Goal: Task Accomplishment & Management: Manage account settings

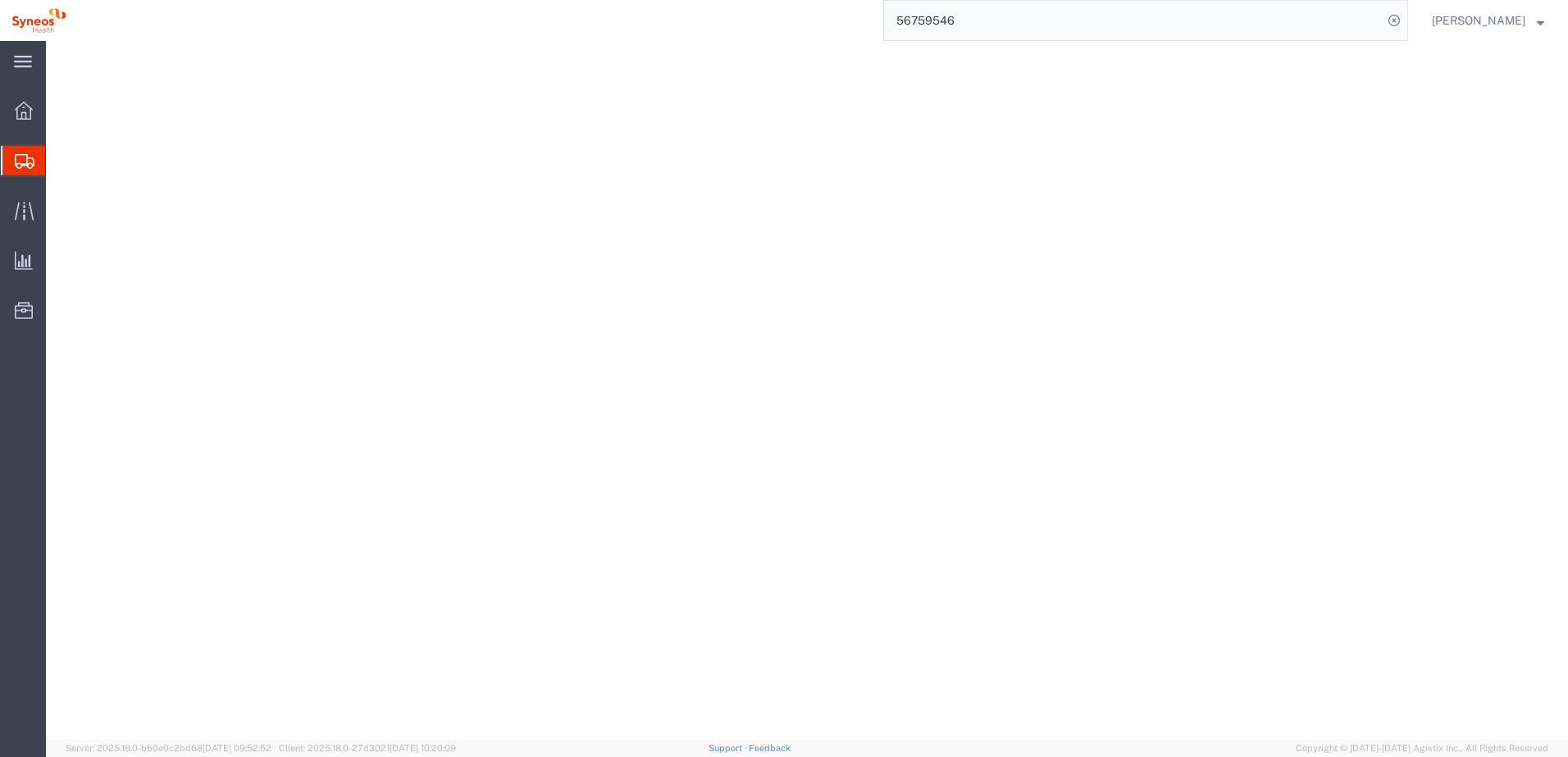
select select "66391"
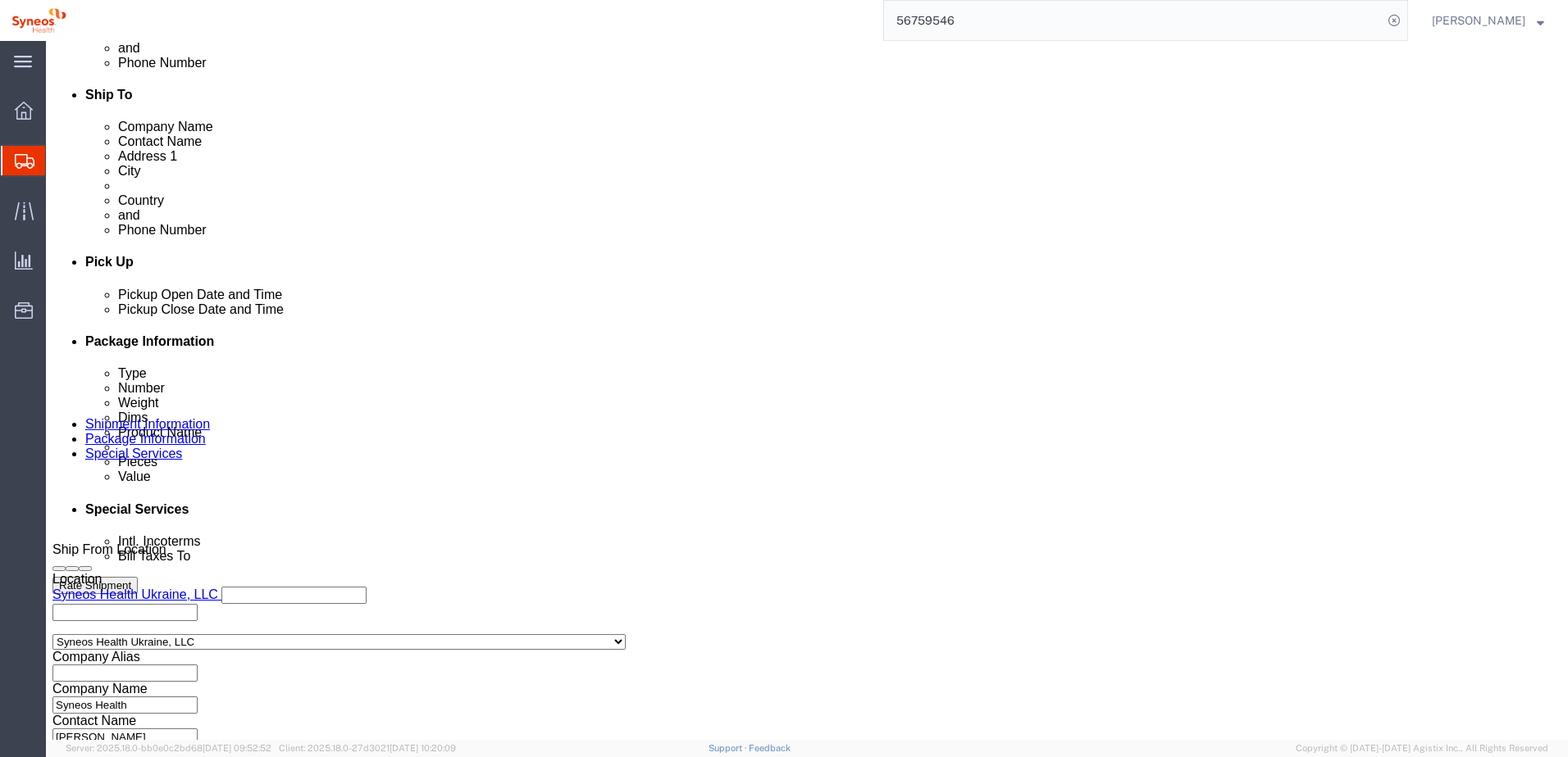
scroll to position [741, 0]
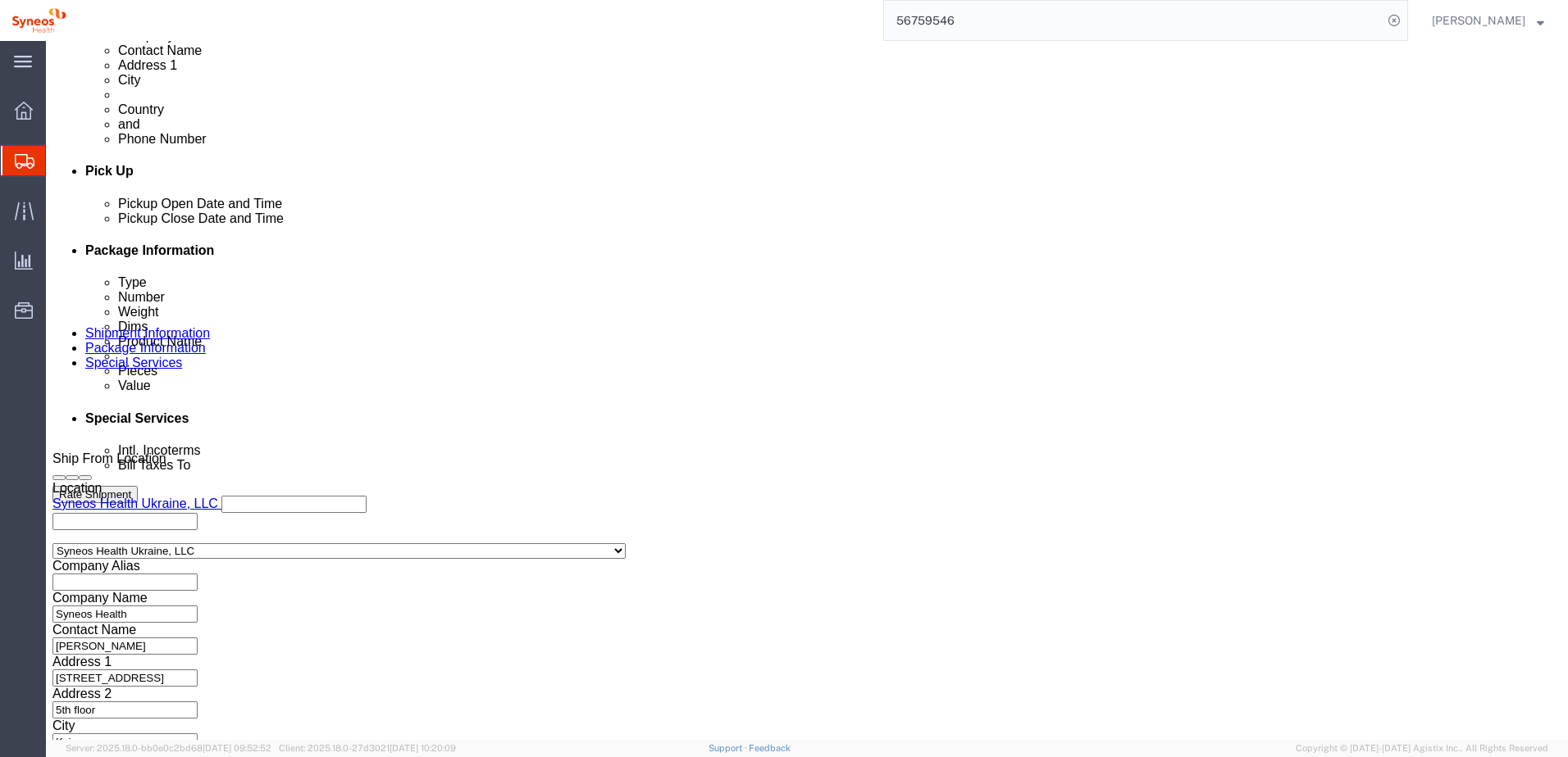
click button "Continue"
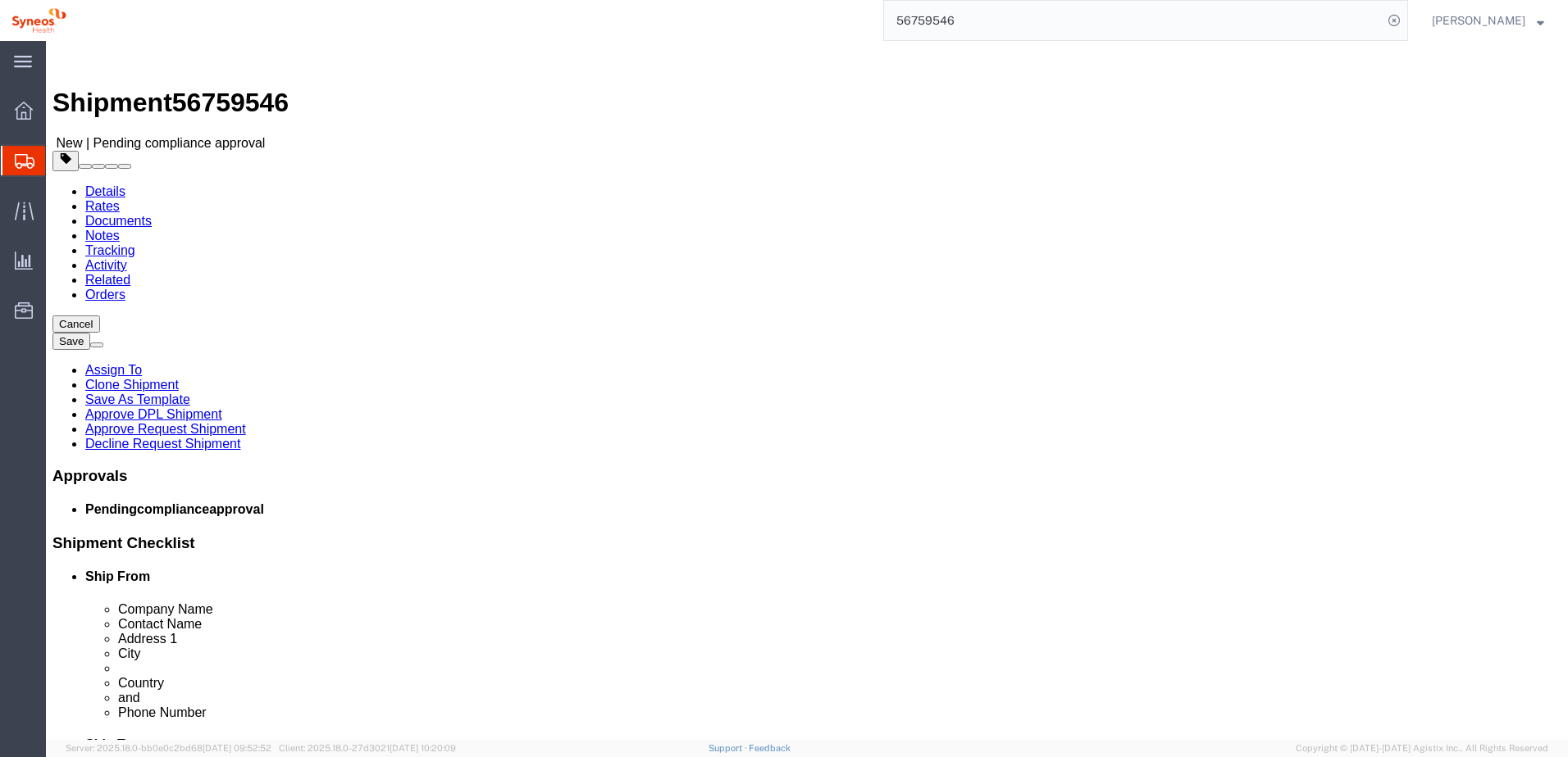
click button "Continue"
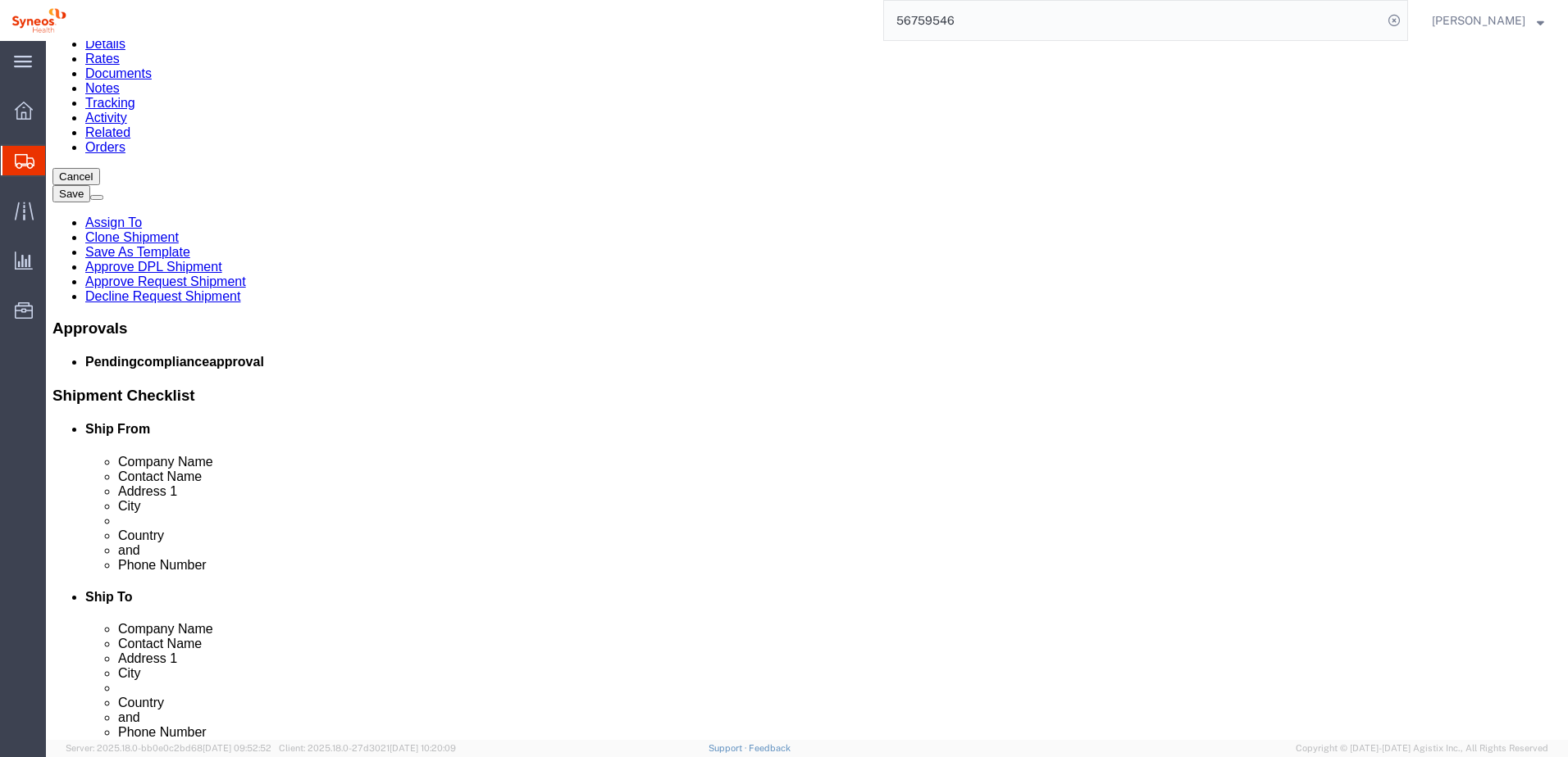
scroll to position [246, 0]
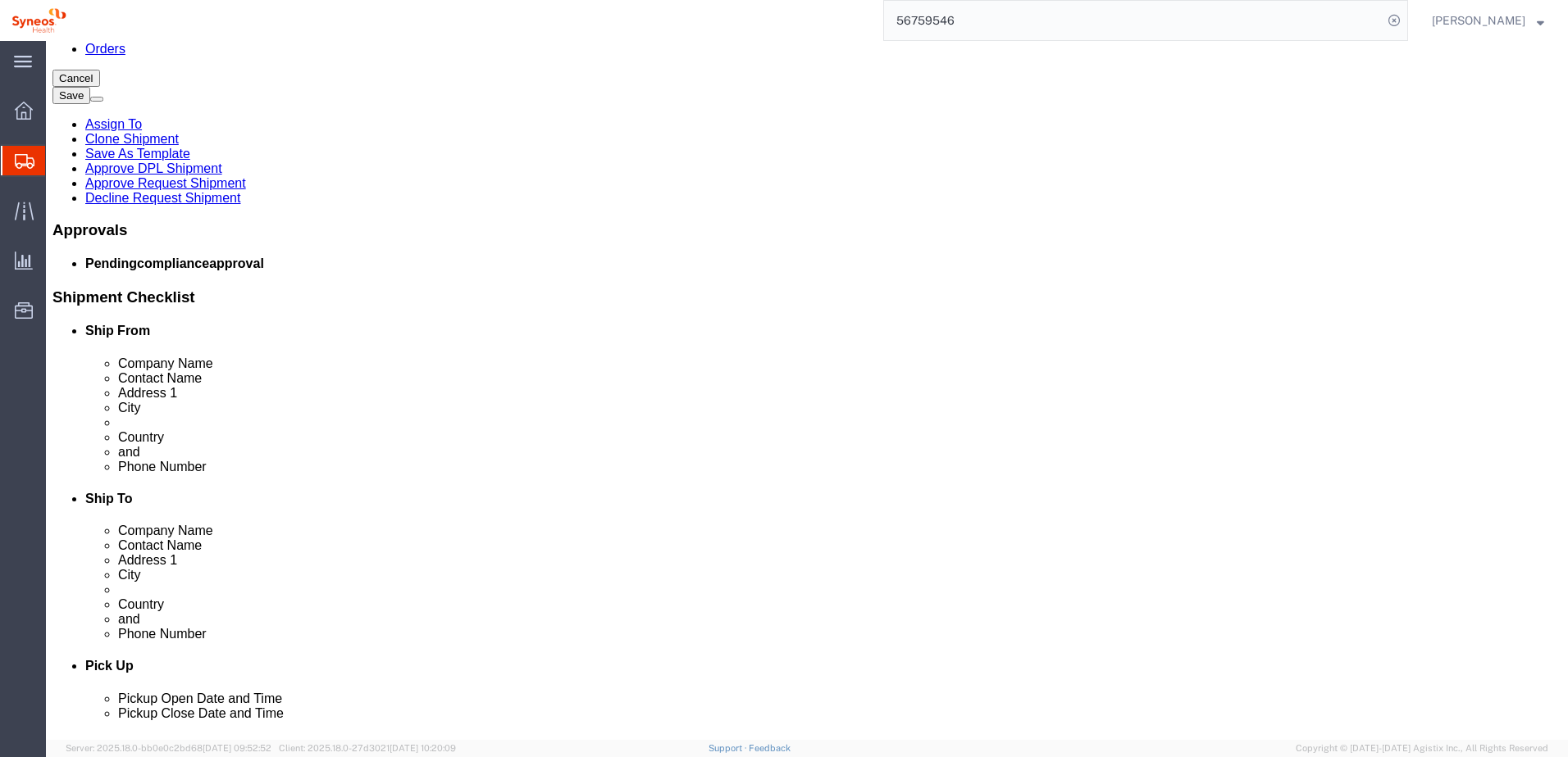
drag, startPoint x: 964, startPoint y: 464, endPoint x: 896, endPoint y: 464, distance: 68.0
click body "Shipment 56759546 New | Pending compliance approval Details Rates Documents Not…"
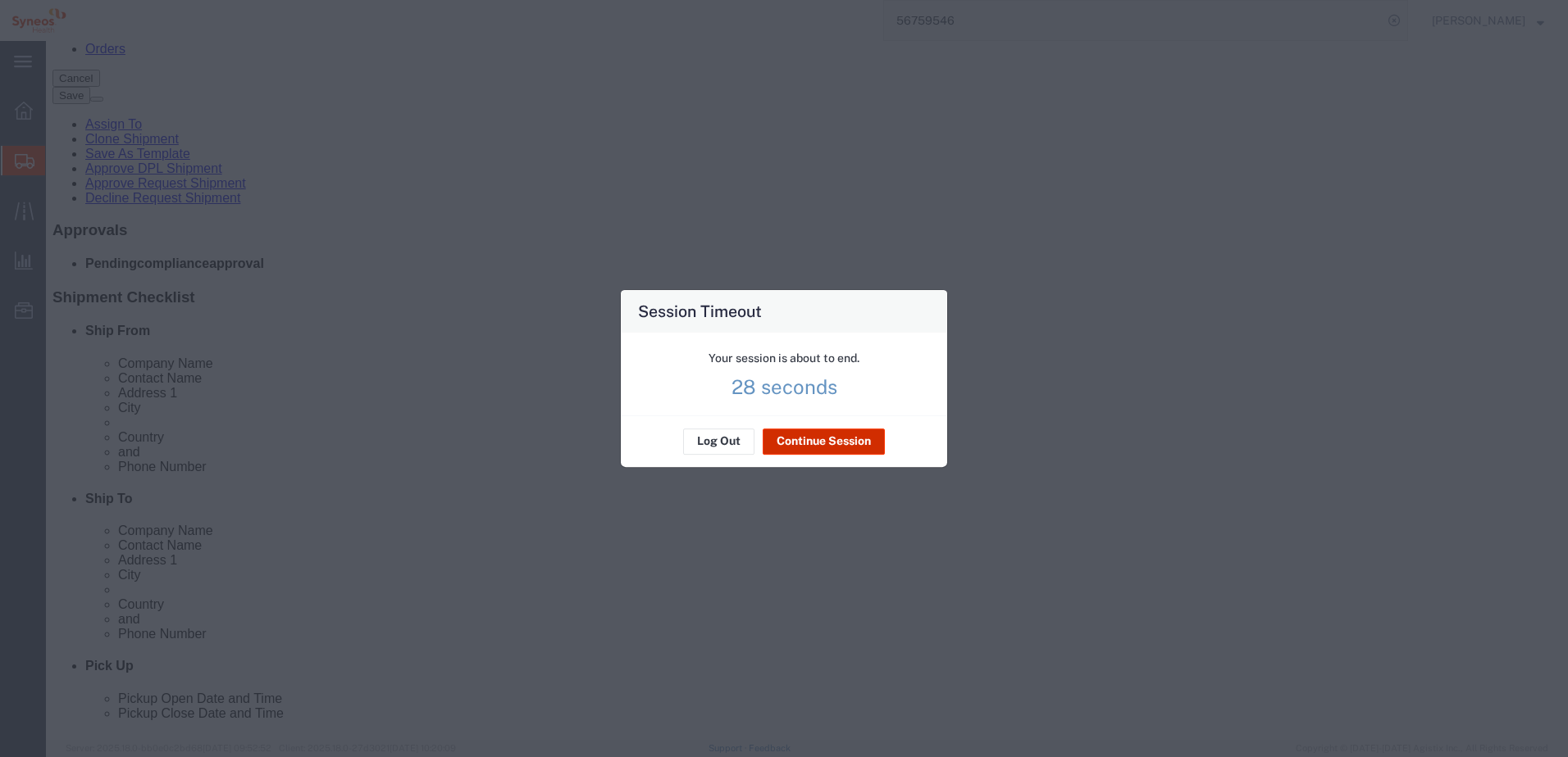
click at [821, 437] on button "Continue Session" at bounding box center [823, 442] width 122 height 26
click at [845, 439] on button "Continue Session" at bounding box center [823, 442] width 122 height 26
click at [813, 440] on button "Continue Session" at bounding box center [823, 442] width 122 height 26
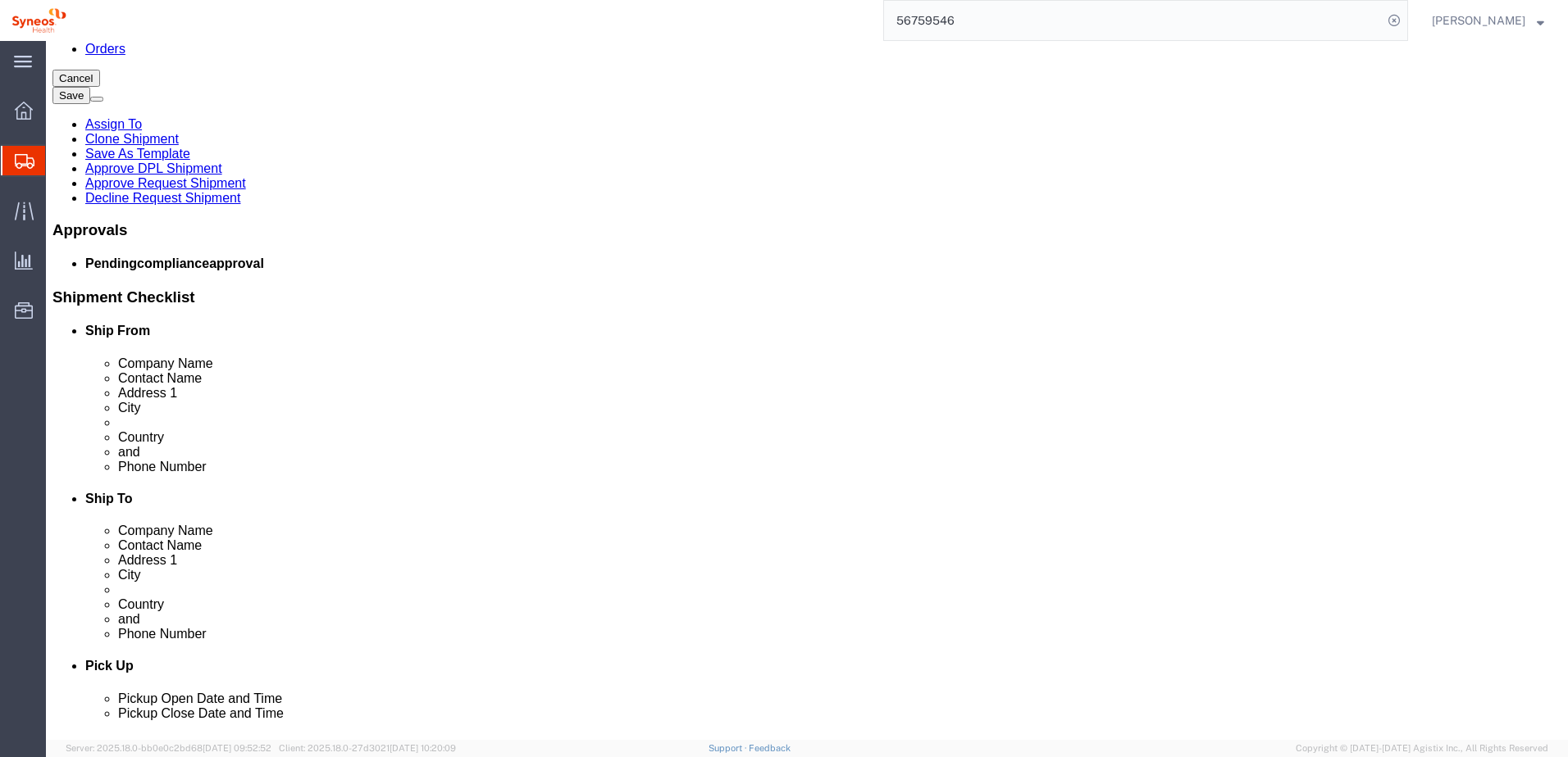
click input "Regular"
drag, startPoint x: 967, startPoint y: 463, endPoint x: 906, endPoint y: 456, distance: 61.4
click body "Shipment 56759546 New | Pending compliance approval Details Rates Documents Not…"
type input "DHL"
drag, startPoint x: 948, startPoint y: 466, endPoint x: 908, endPoint y: 462, distance: 40.2
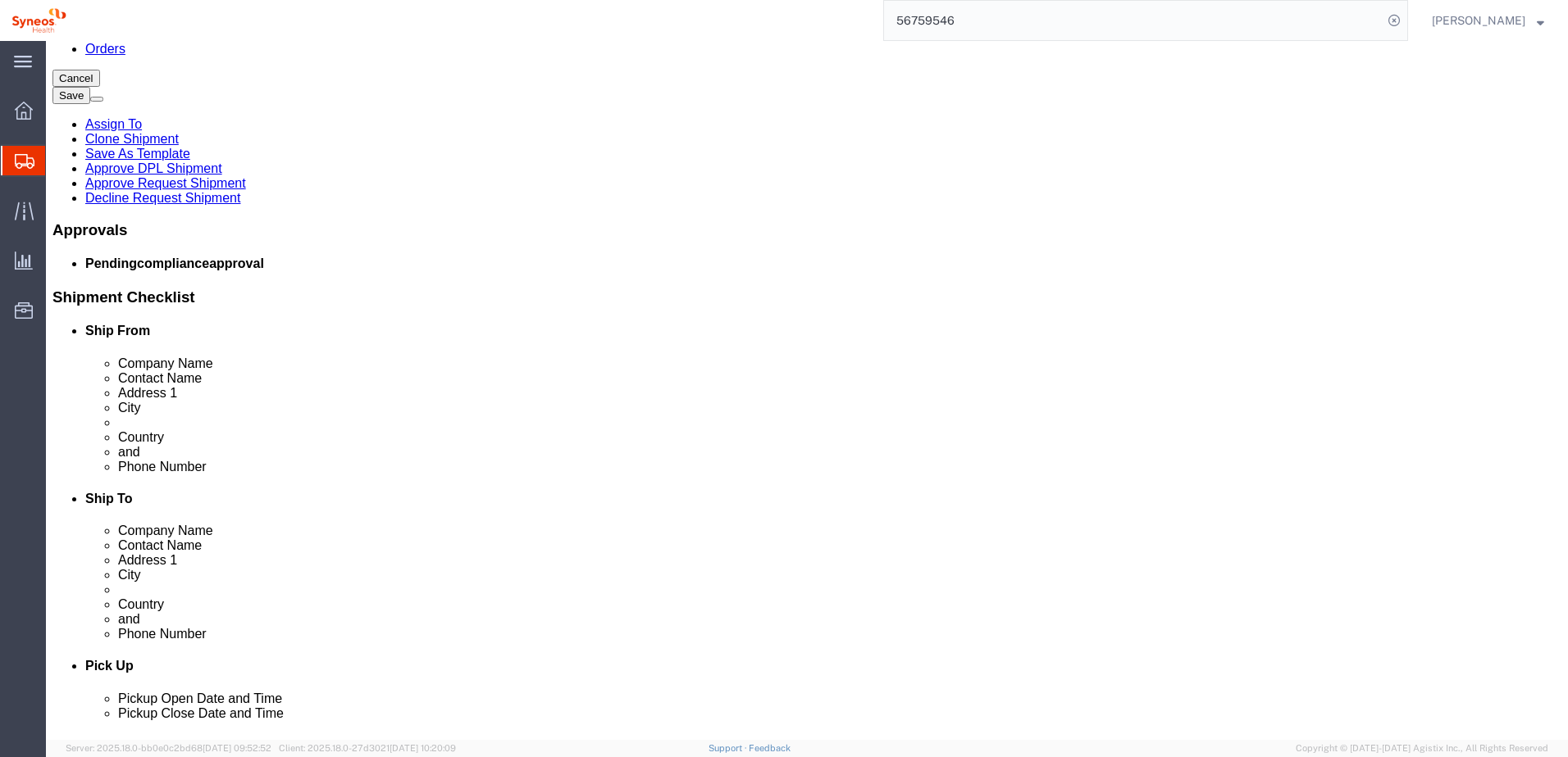
click div "Vendor Service DHL"
select select "10954"
click div "Return Label Required Vendor DHL Vendor Select FedEx Freight UPS FedEx Express …"
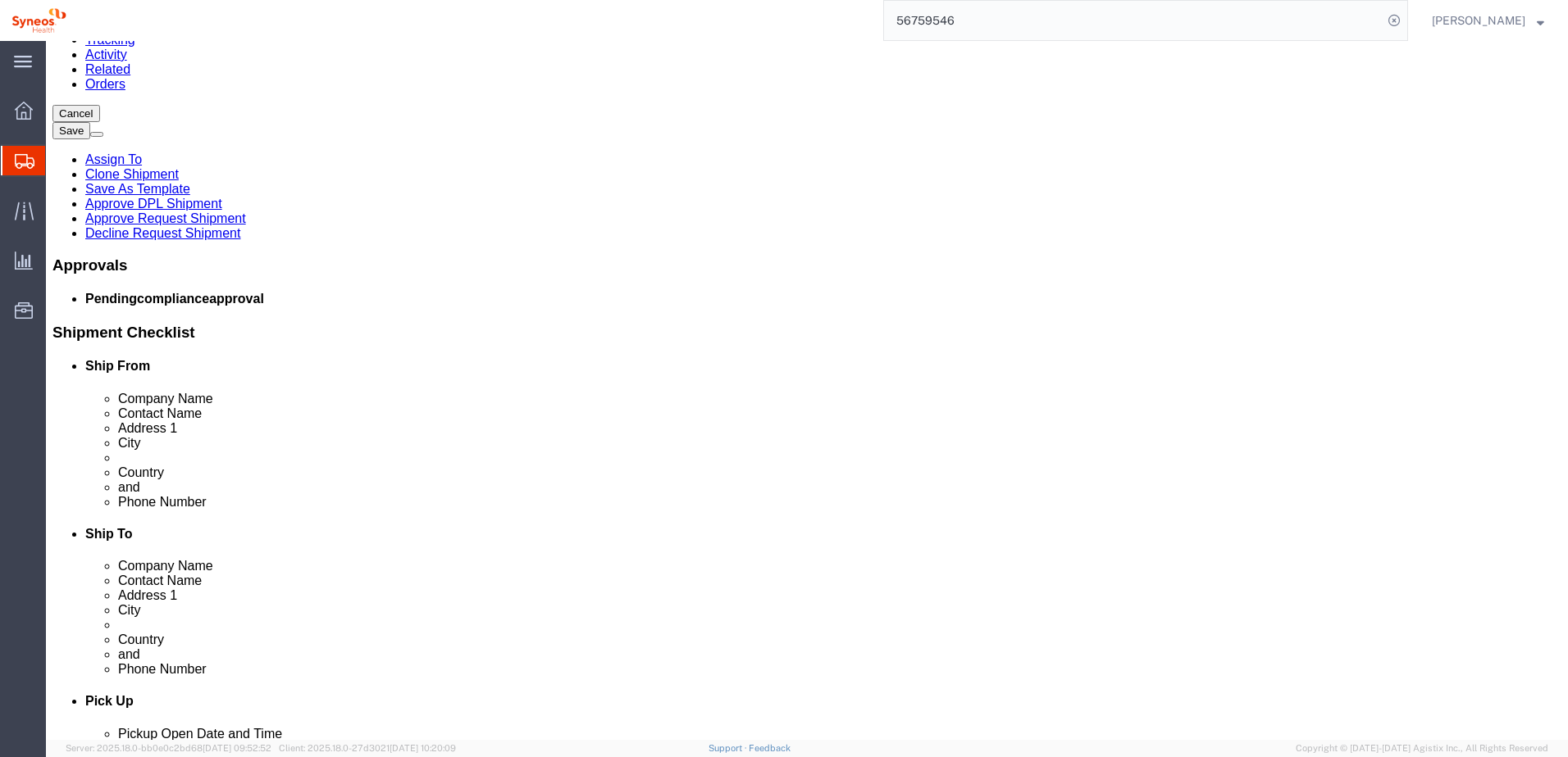
scroll to position [209, 0]
click at [987, 22] on input "56759546" at bounding box center [1133, 21] width 499 height 40
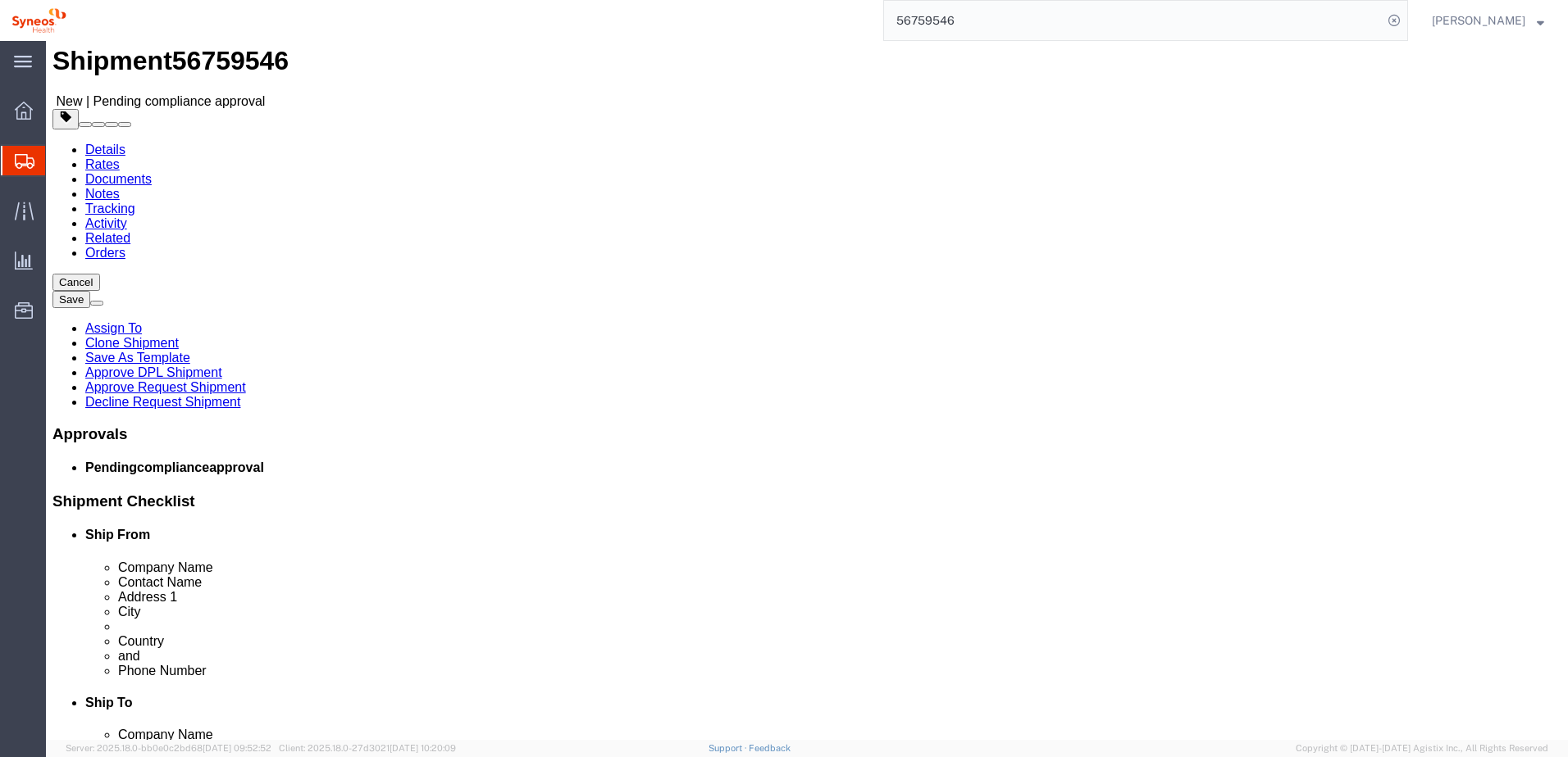
scroll to position [0, 0]
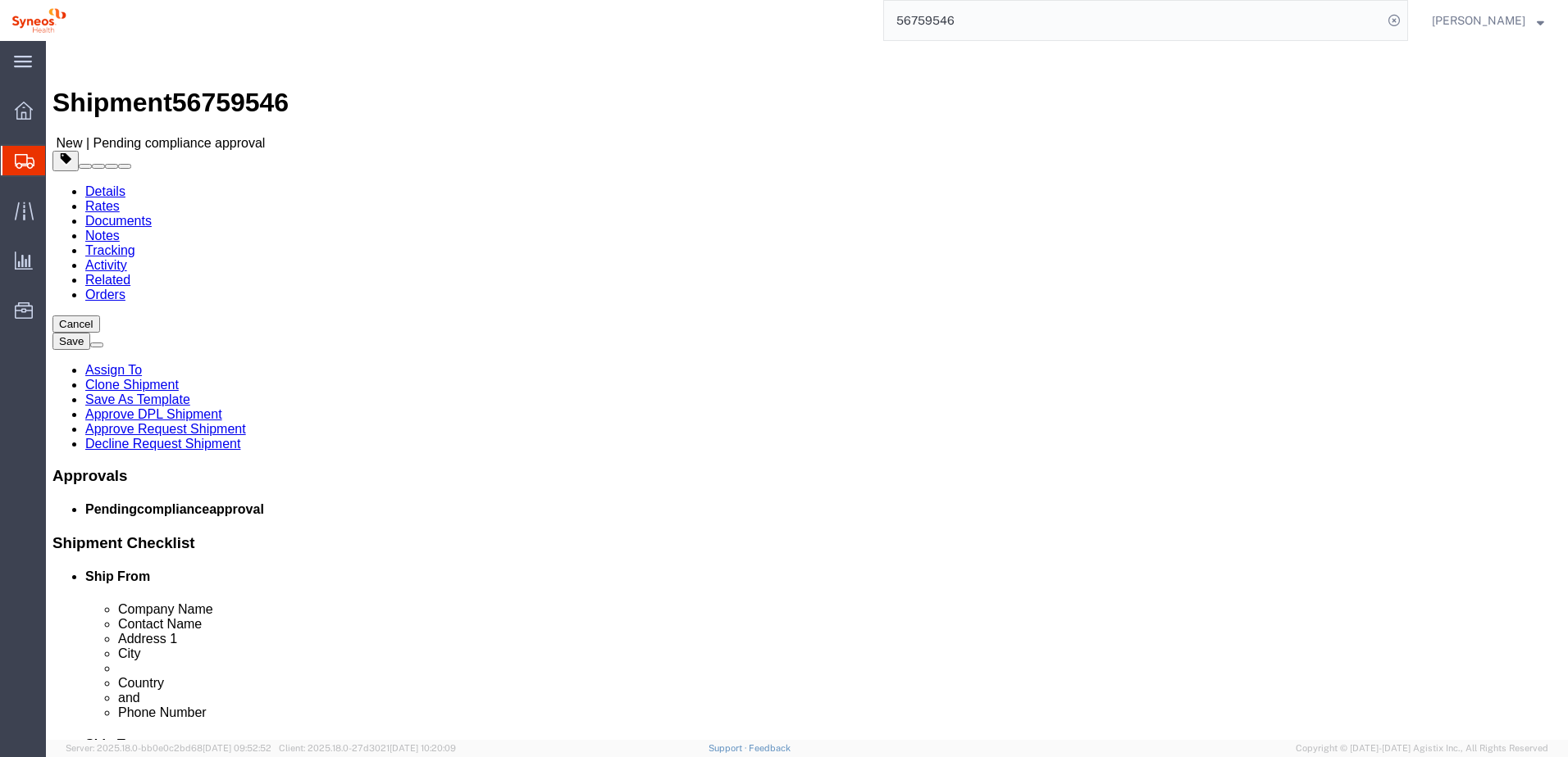
click link "Approve Request Shipment"
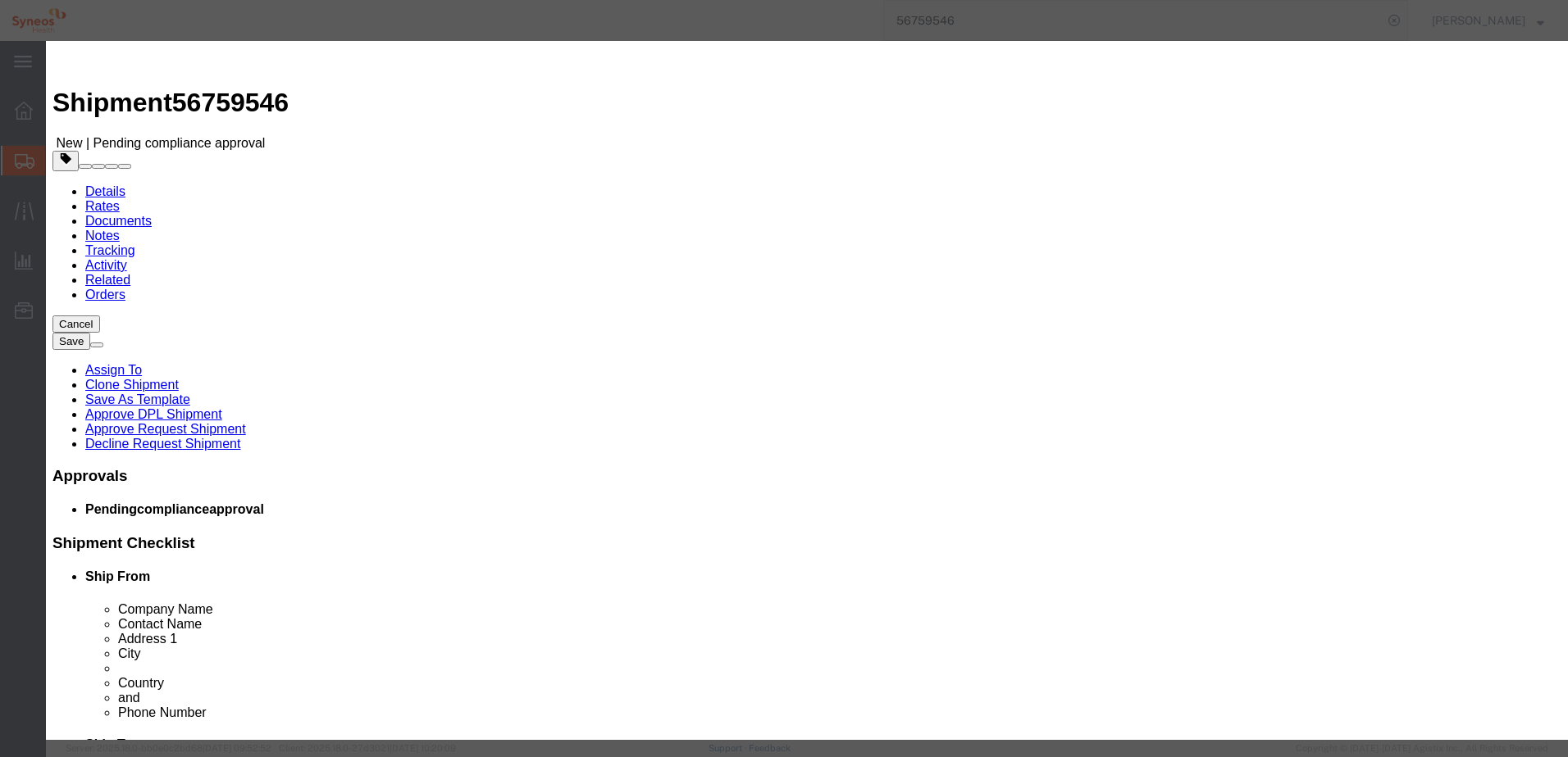
click button "Yes"
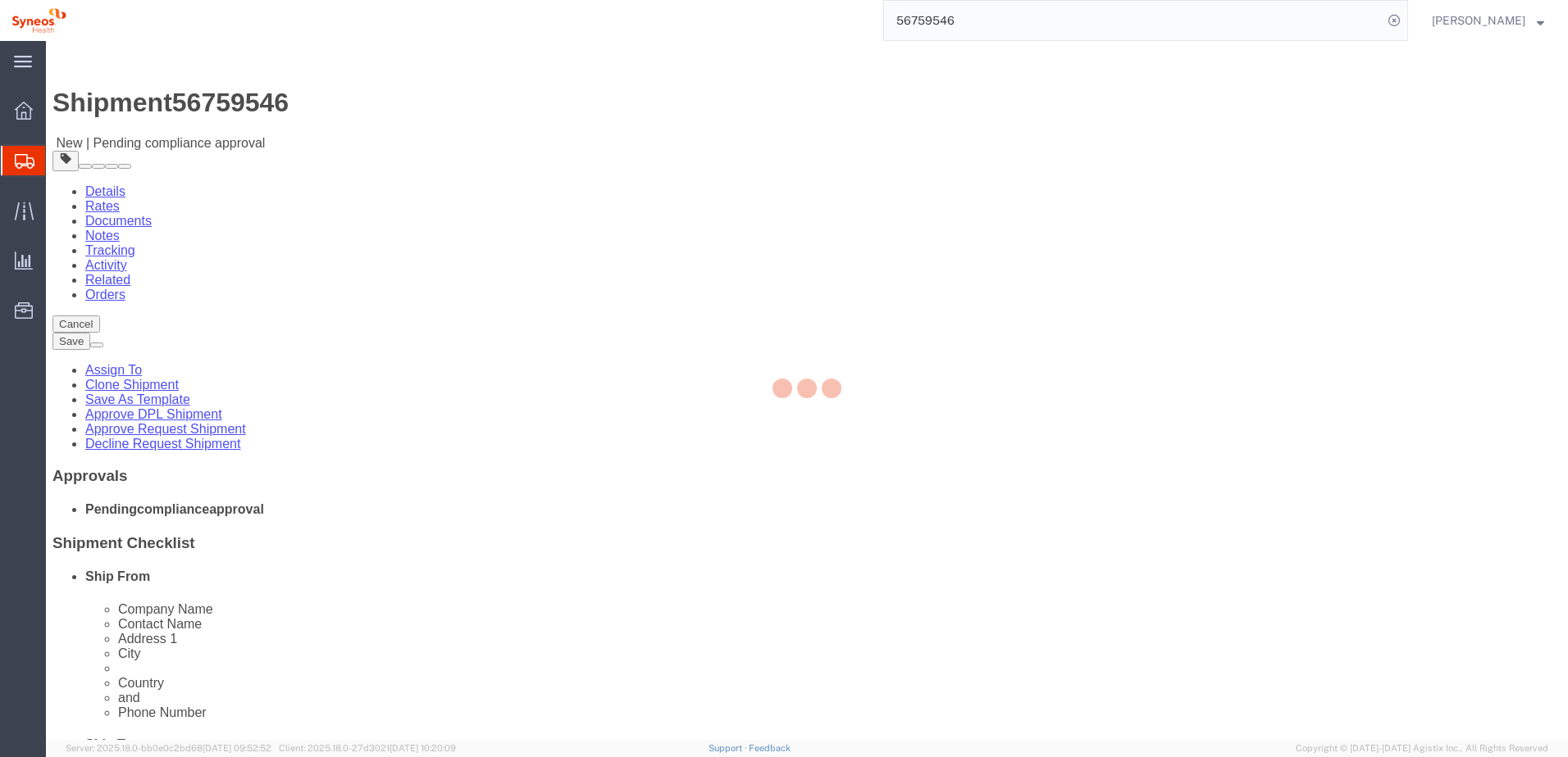
select select "66391"
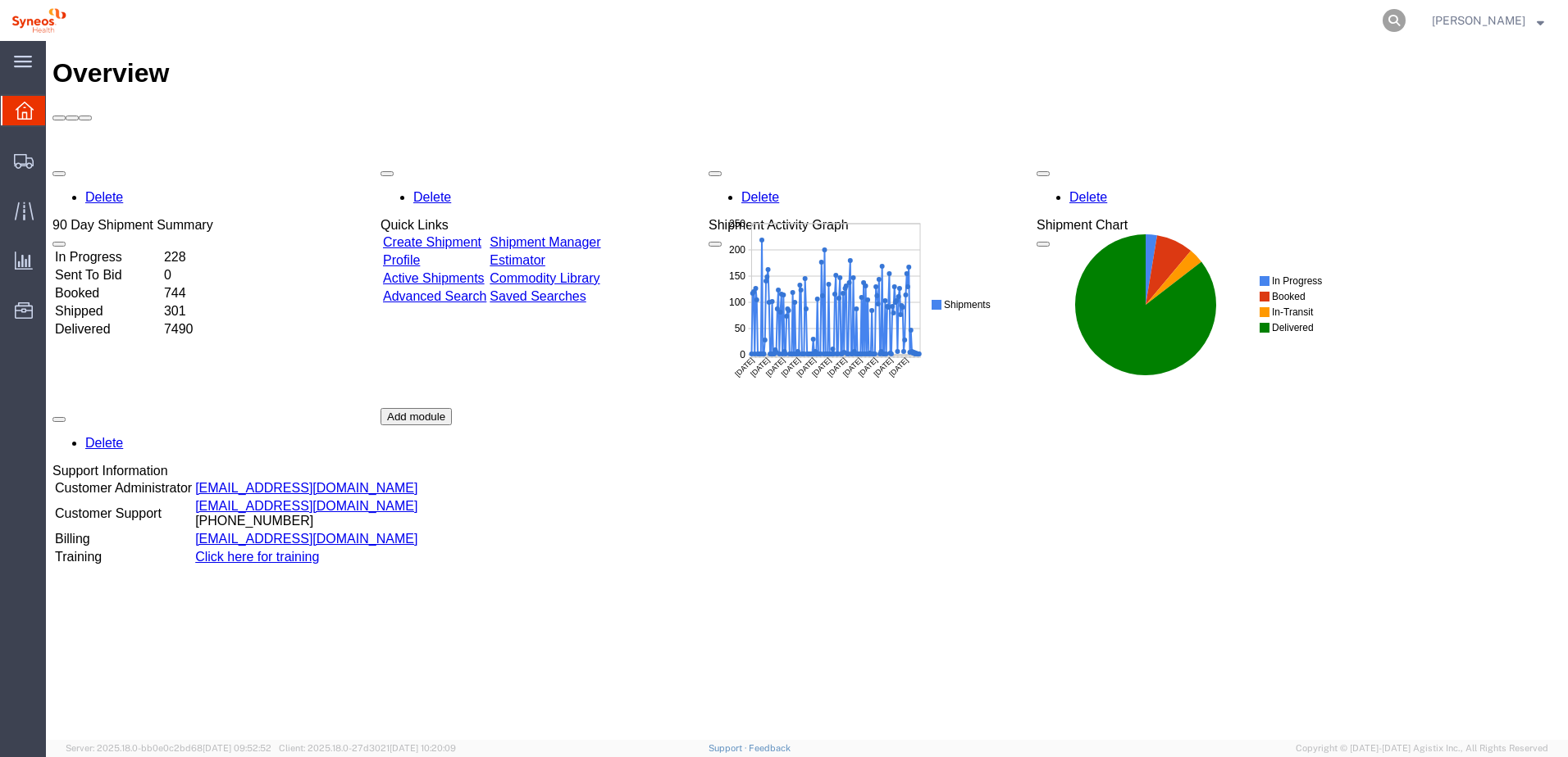
click at [1405, 17] on icon at bounding box center [1394, 20] width 23 height 23
click at [1255, 20] on input "search" at bounding box center [1133, 21] width 499 height 40
paste input "56759605"
type input "56759605"
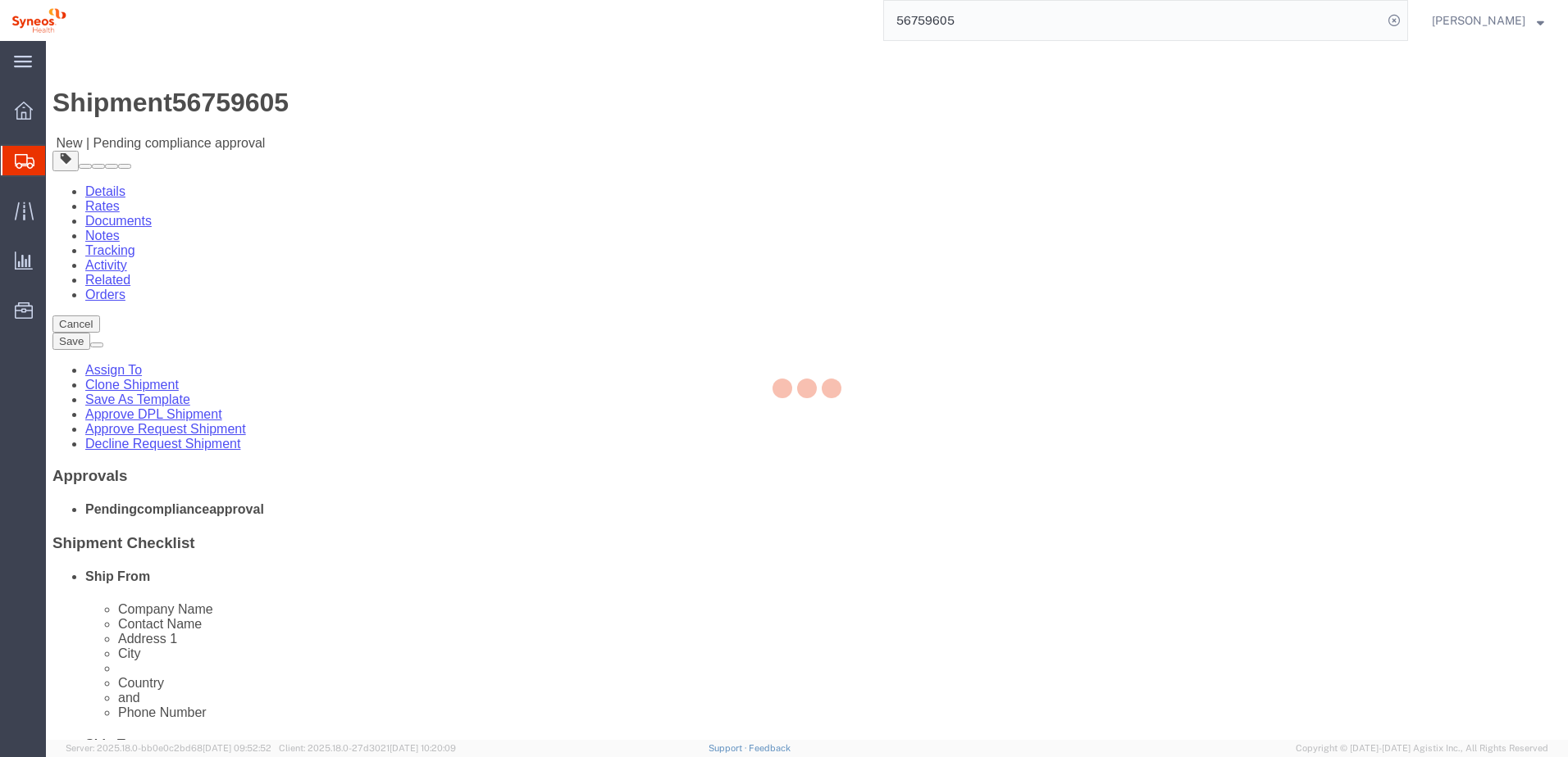
select select
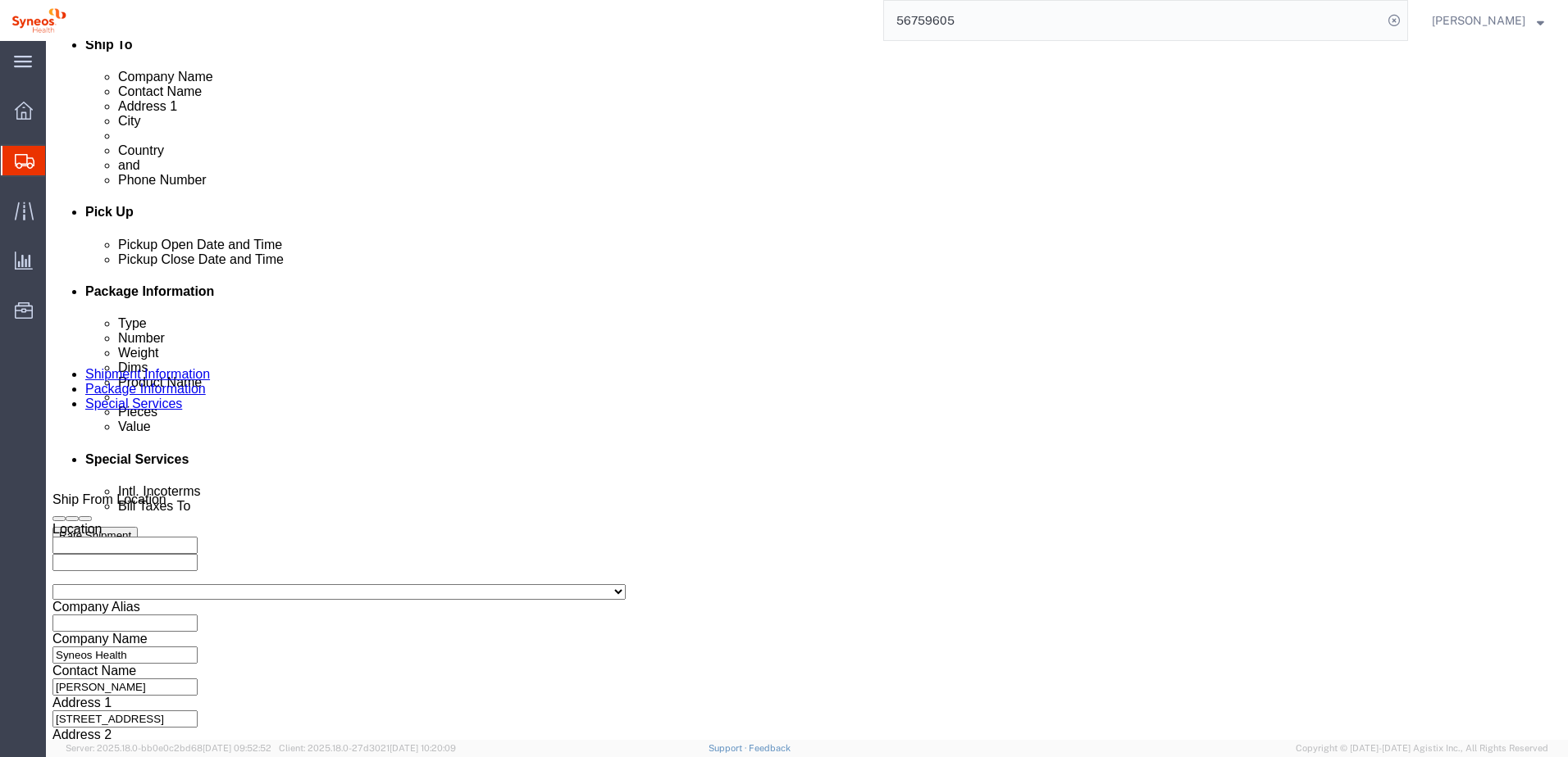
scroll to position [741, 0]
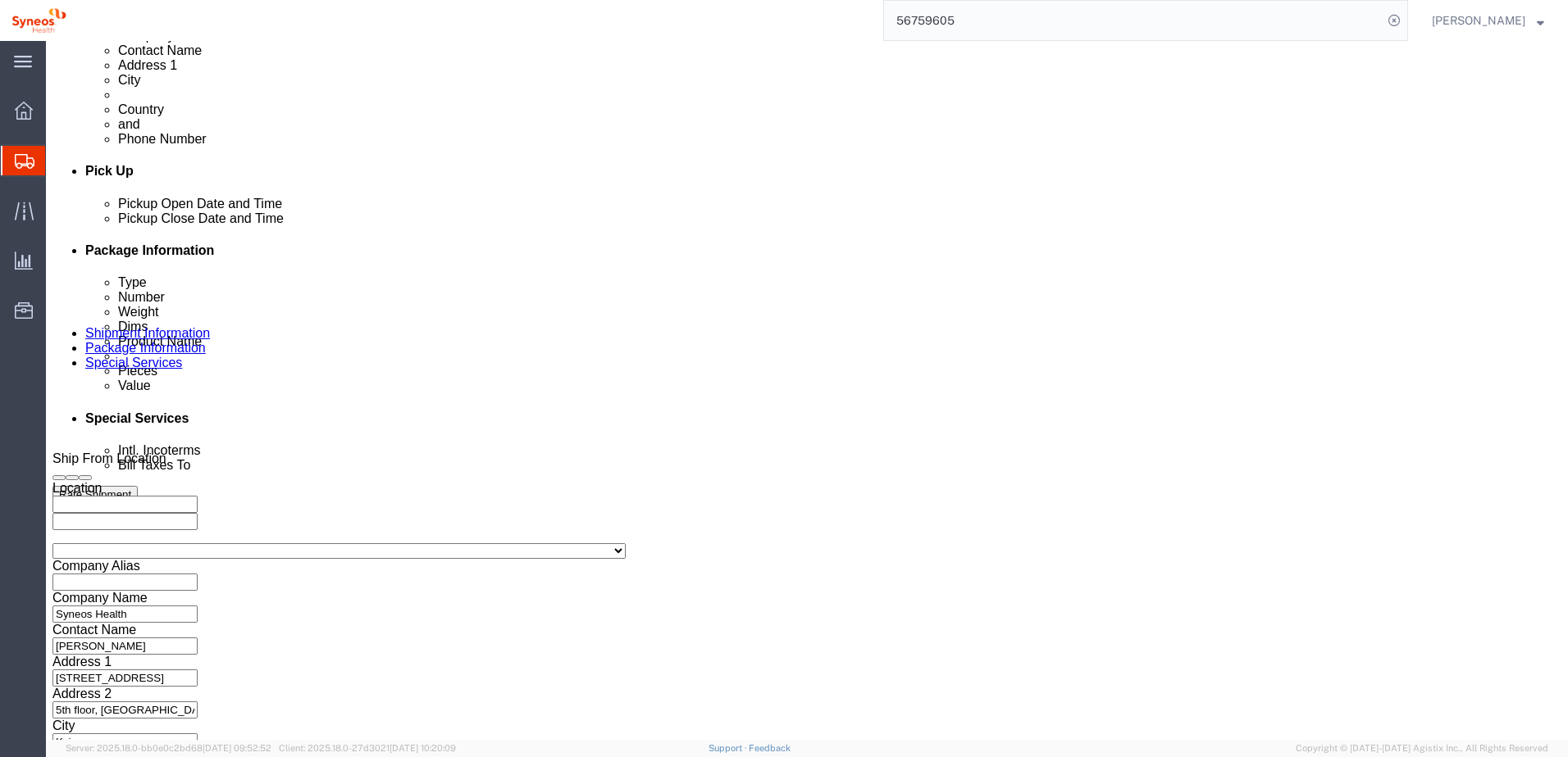
click button "Continue"
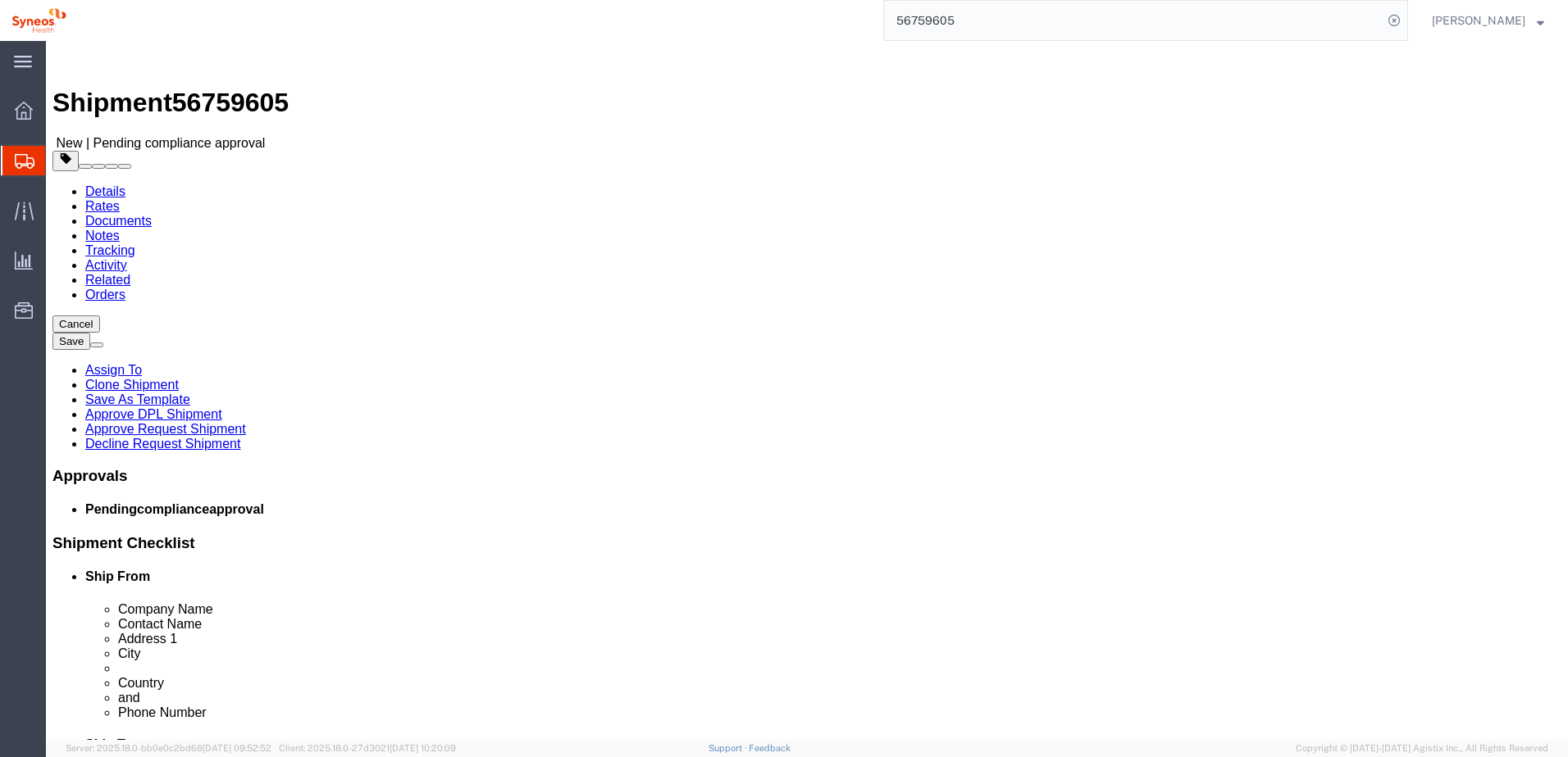
click link "Approve Request Shipment"
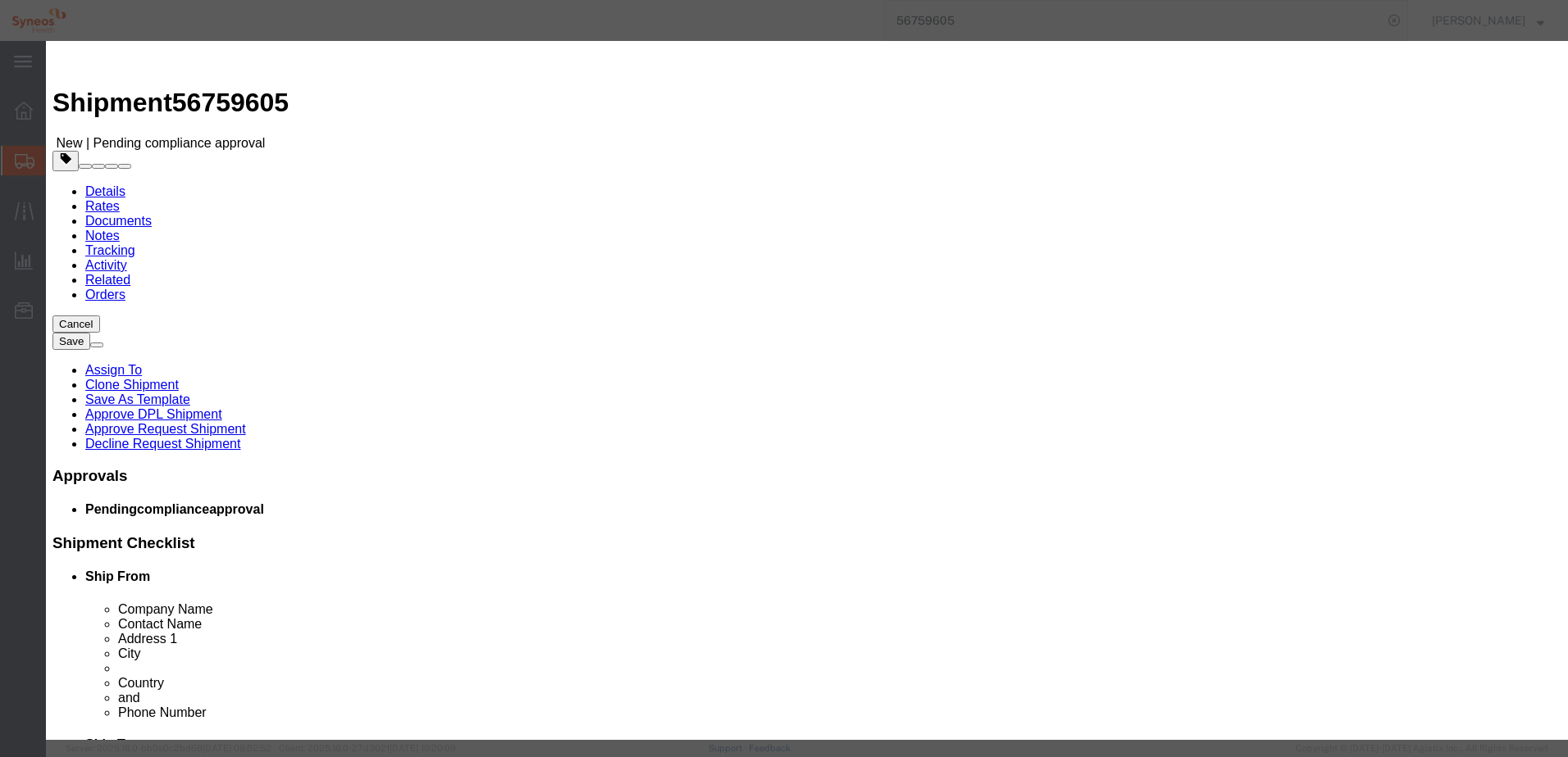
click button "Yes"
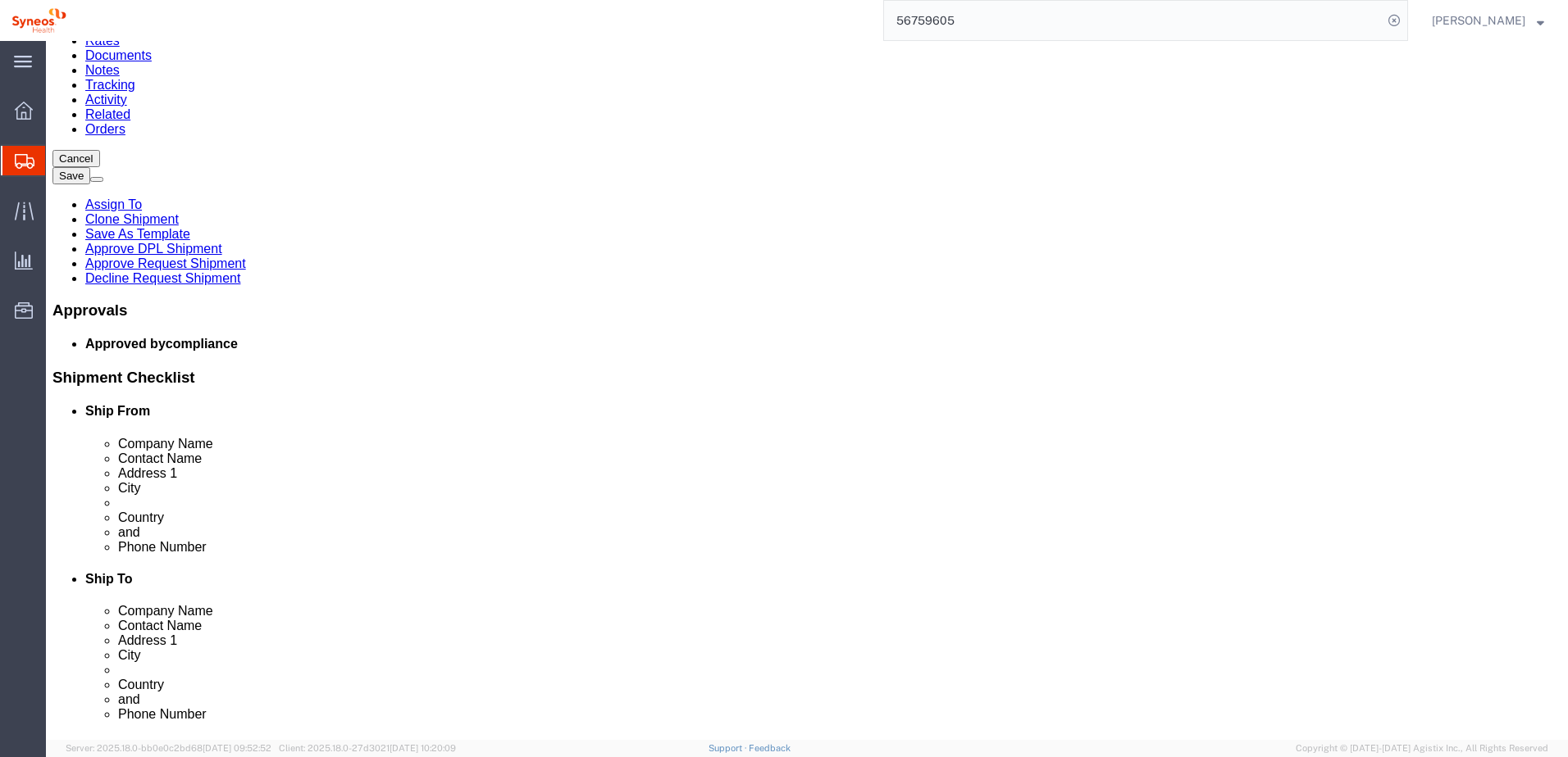
scroll to position [163, 0]
click at [1064, 35] on input "56759605" at bounding box center [1133, 21] width 499 height 40
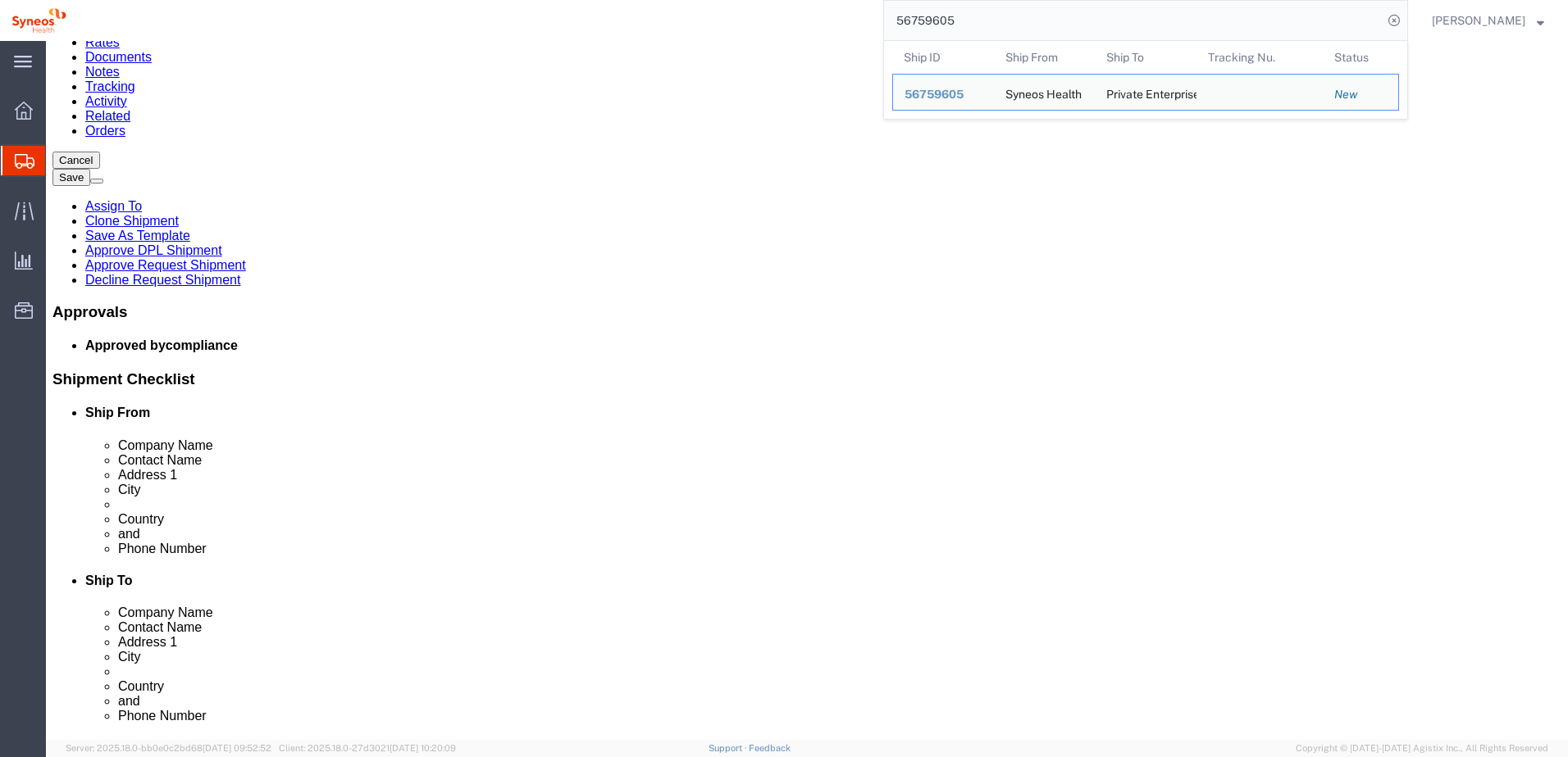
drag, startPoint x: 1029, startPoint y: 25, endPoint x: 795, endPoint y: 5, distance: 234.9
click at [795, 5] on div "56759605 Ship ID Ship From Ship To Tracking Nu. Status Ship ID 56759605 Ship Fr…" at bounding box center [743, 20] width 1330 height 41
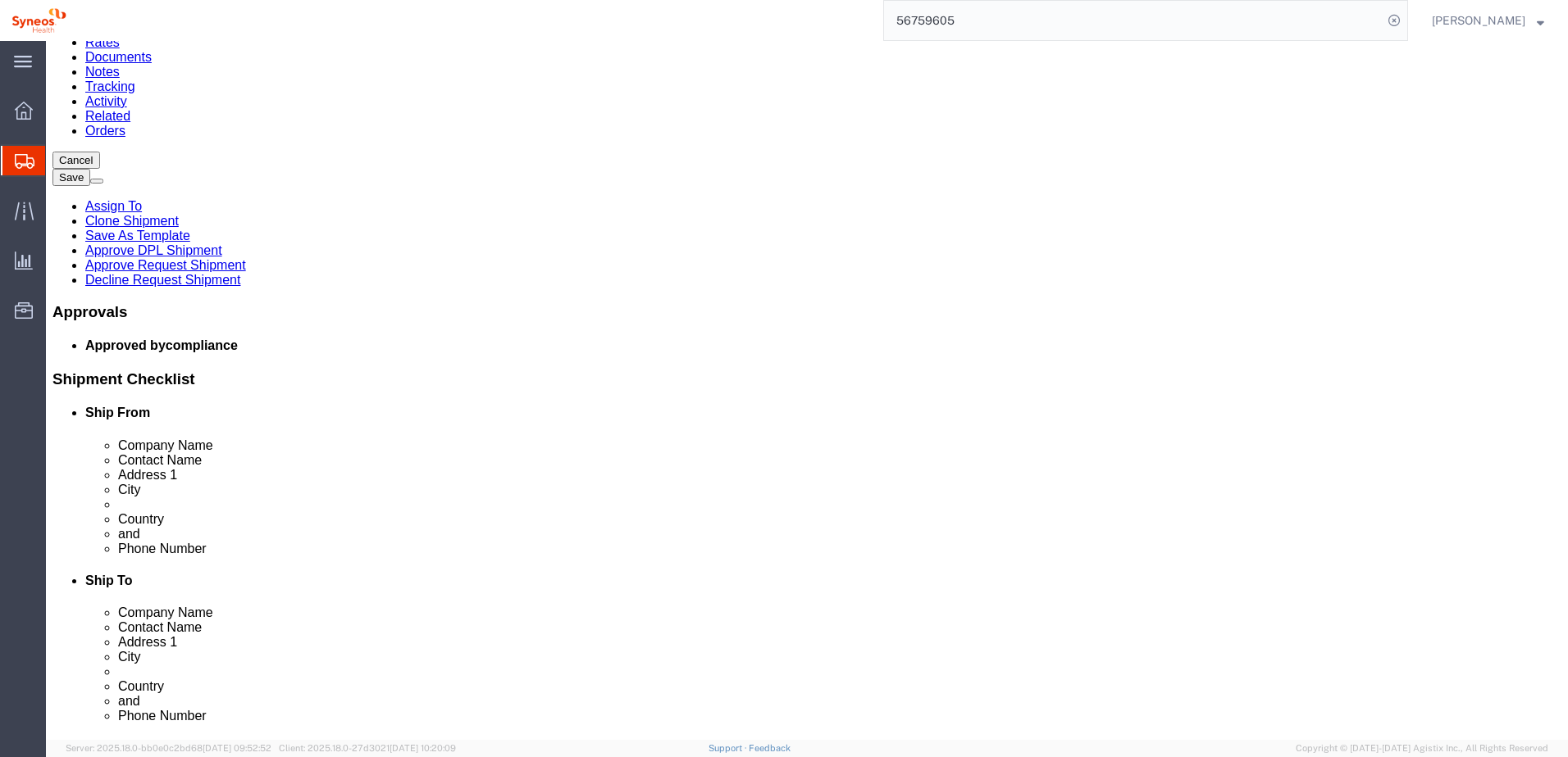
paste input "537"
type input "56759537"
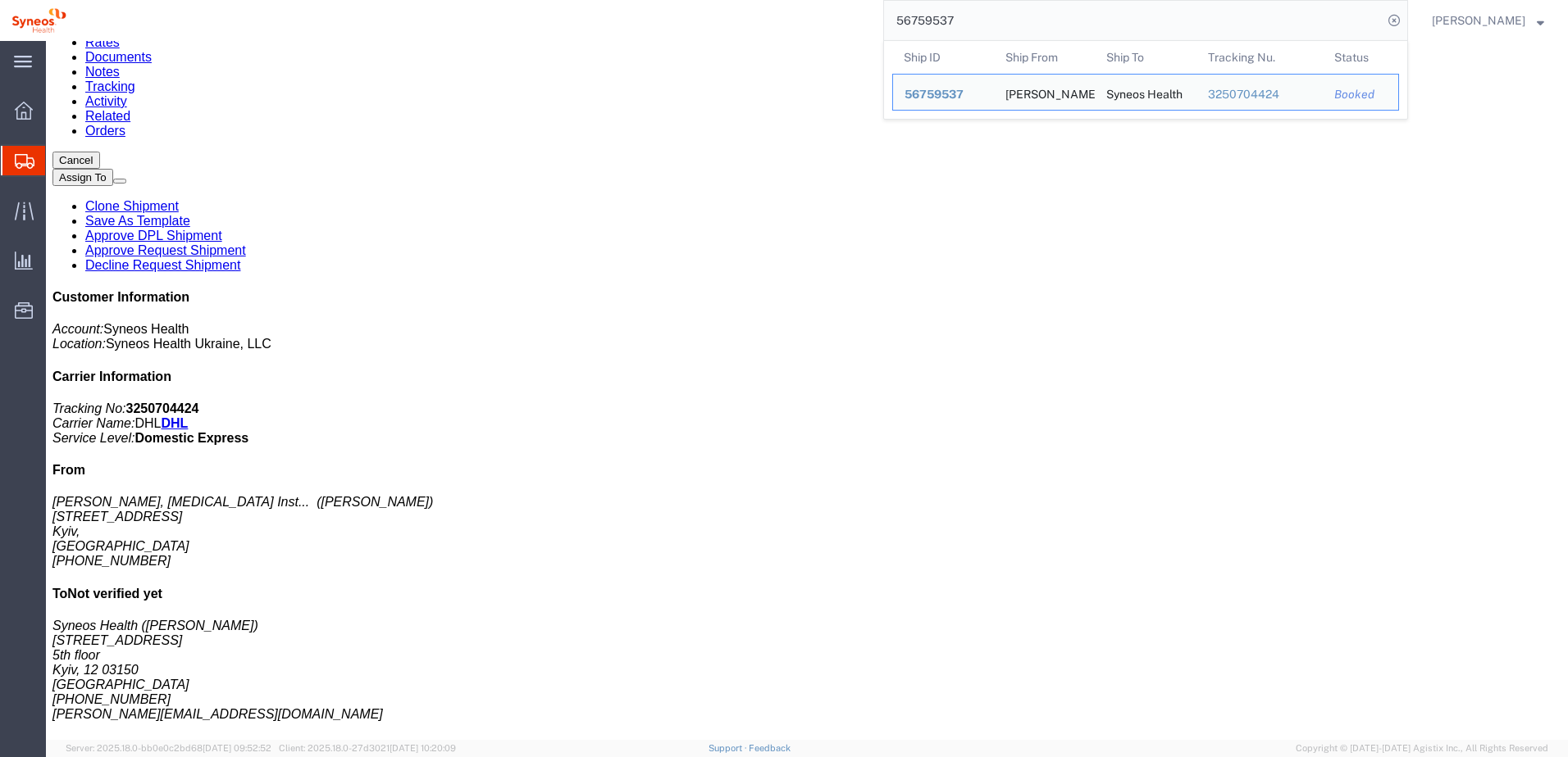
click h4 "Routing & Vehicle Information"
